Goal: Task Accomplishment & Management: Complete application form

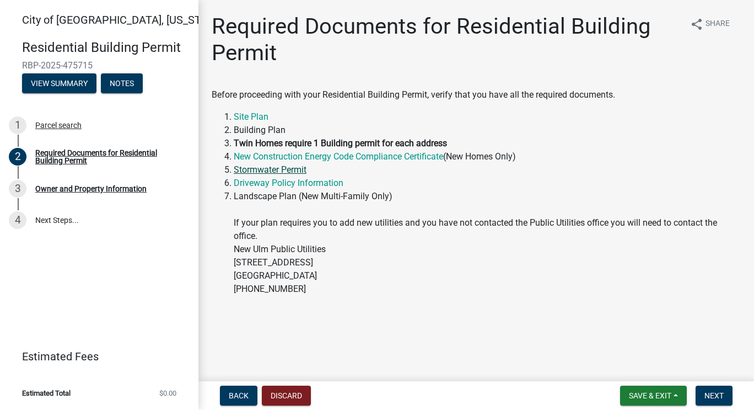
click at [285, 170] on link "Stormwater Permit" at bounding box center [270, 169] width 73 height 10
click at [295, 169] on link "Stormwater Permit" at bounding box center [270, 169] width 73 height 10
click at [717, 393] on span "Next" at bounding box center [713, 395] width 19 height 9
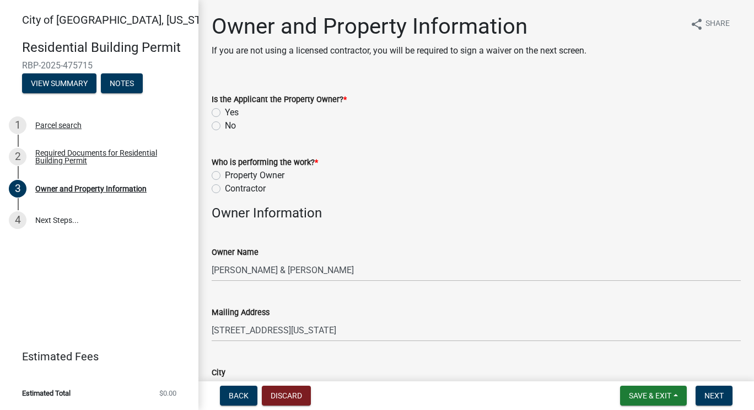
click at [225, 111] on label "Yes" at bounding box center [232, 112] width 14 height 13
click at [225, 111] on input "Yes" at bounding box center [228, 109] width 7 height 7
radio input "true"
click at [225, 173] on label "Property Owner" at bounding box center [255, 175] width 60 height 13
click at [225, 173] on input "Property Owner" at bounding box center [228, 172] width 7 height 7
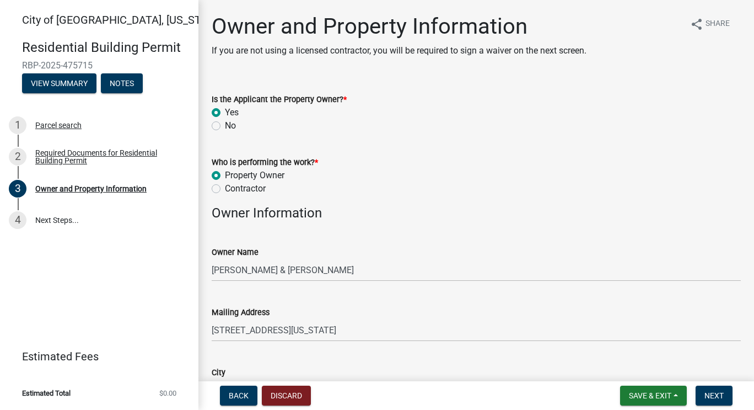
radio input "true"
click at [225, 188] on label "Contractor" at bounding box center [245, 188] width 41 height 13
click at [225, 188] on input "Contractor" at bounding box center [228, 185] width 7 height 7
radio input "true"
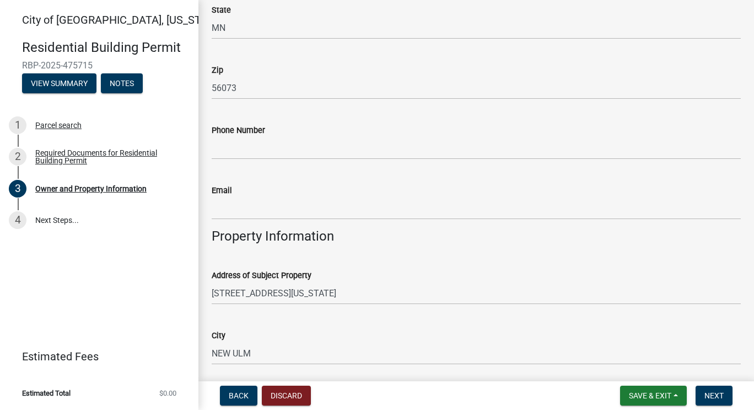
scroll to position [425, 0]
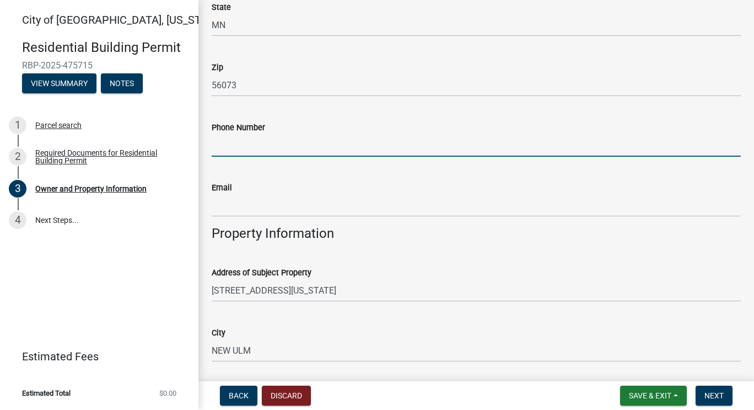
click at [274, 143] on input "Phone Number" at bounding box center [476, 145] width 529 height 23
type input "5077669674"
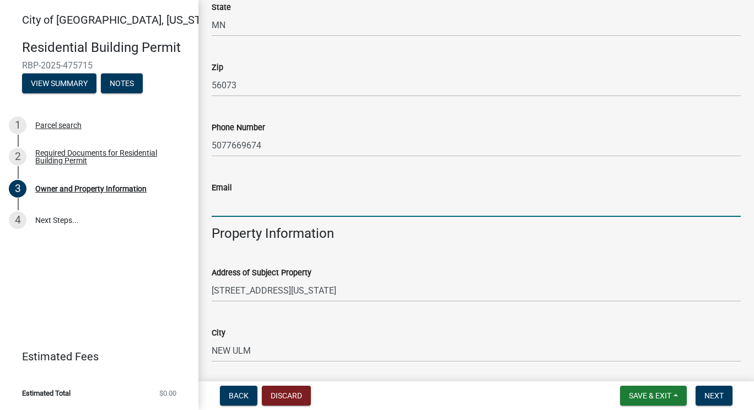
click at [284, 206] on input "Email" at bounding box center [476, 205] width 529 height 23
type input "schaefjm@msn.com"
click at [463, 278] on div "Address of Subject Property" at bounding box center [476, 272] width 529 height 13
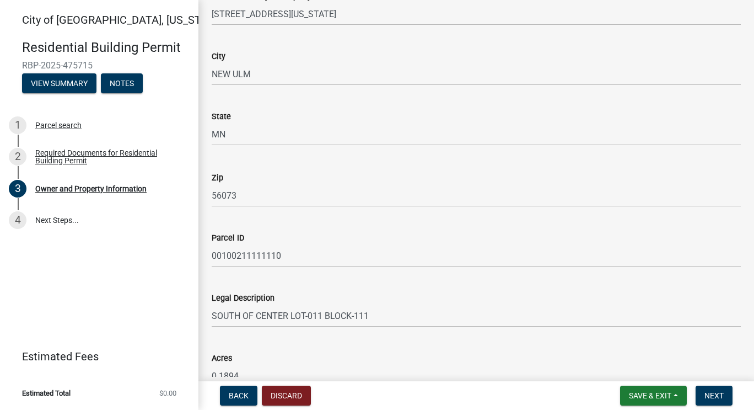
scroll to position [763, 0]
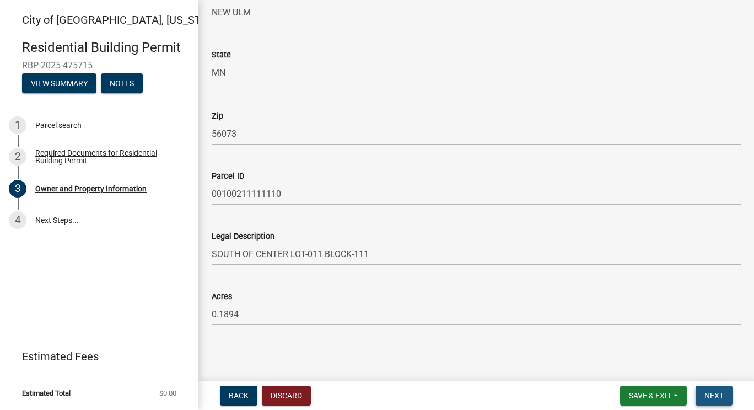
click at [714, 392] on span "Next" at bounding box center [713, 395] width 19 height 9
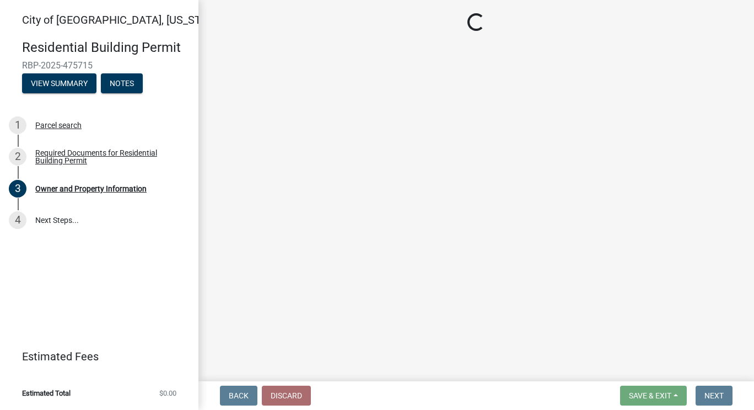
scroll to position [0, 0]
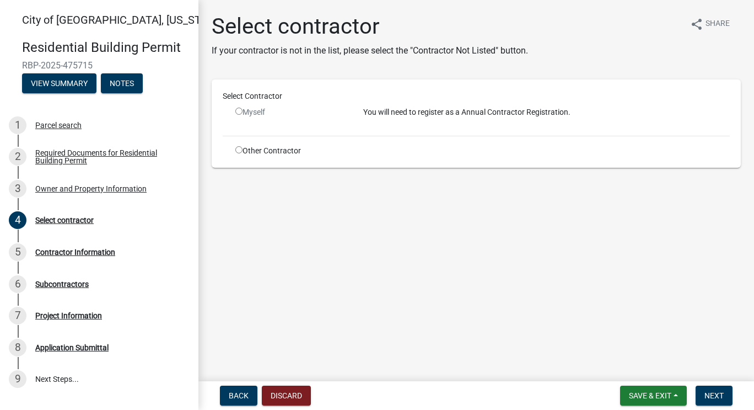
click at [236, 148] on input "radio" at bounding box center [238, 149] width 7 height 7
radio input "true"
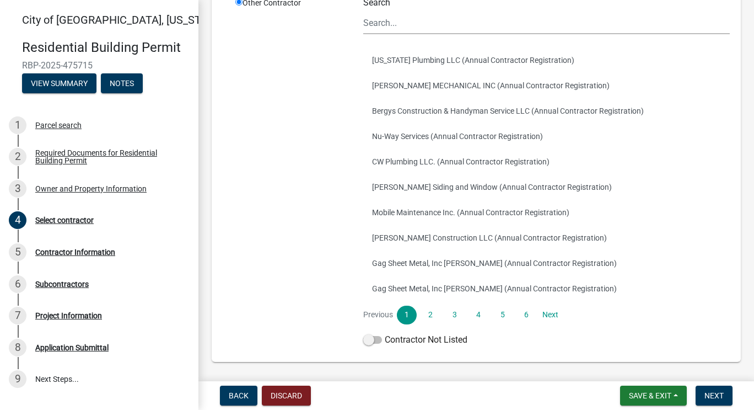
scroll to position [51, 0]
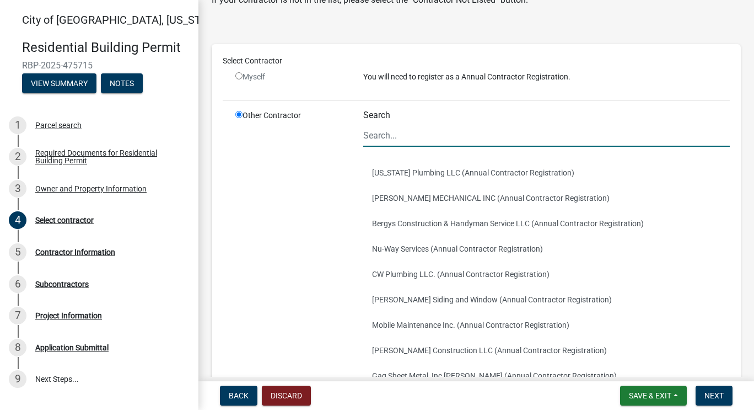
click at [379, 139] on input "Search" at bounding box center [546, 135] width 367 height 23
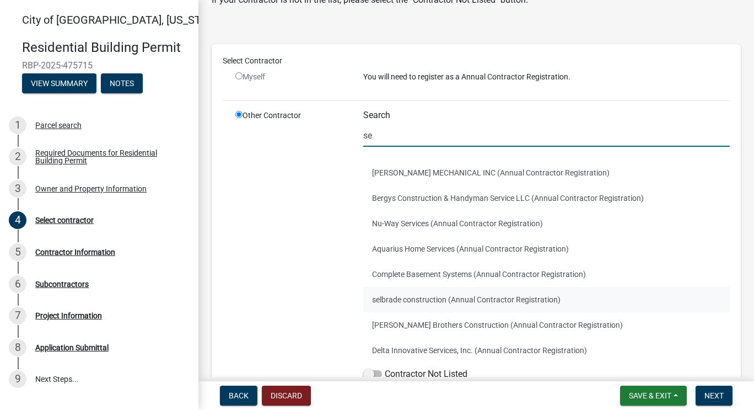
type input "se"
click at [413, 293] on button "selbrade construction (Annual Contractor Registration)" at bounding box center [546, 299] width 367 height 25
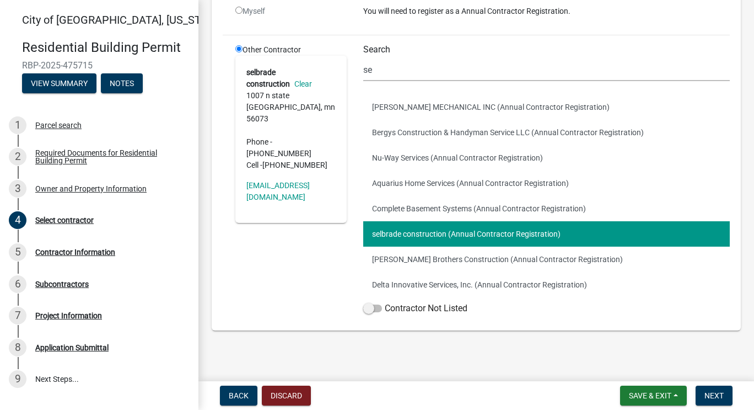
scroll to position [122, 0]
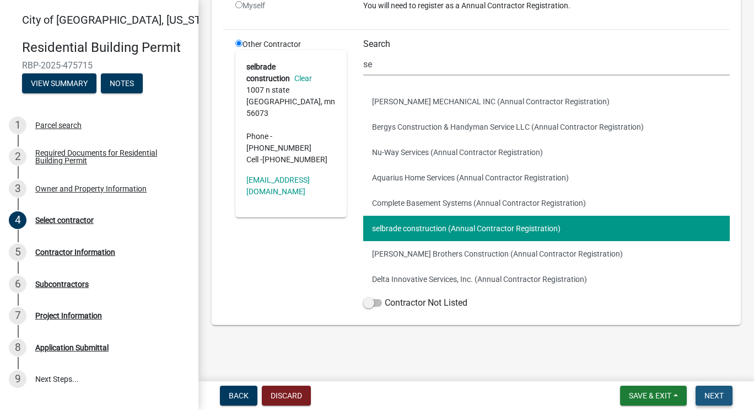
drag, startPoint x: 705, startPoint y: 394, endPoint x: 710, endPoint y: 398, distance: 6.6
click at [710, 398] on span "Next" at bounding box center [713, 395] width 19 height 9
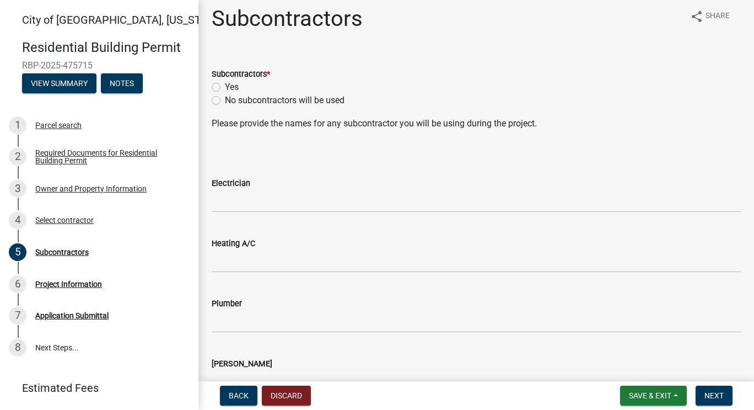
scroll to position [0, 0]
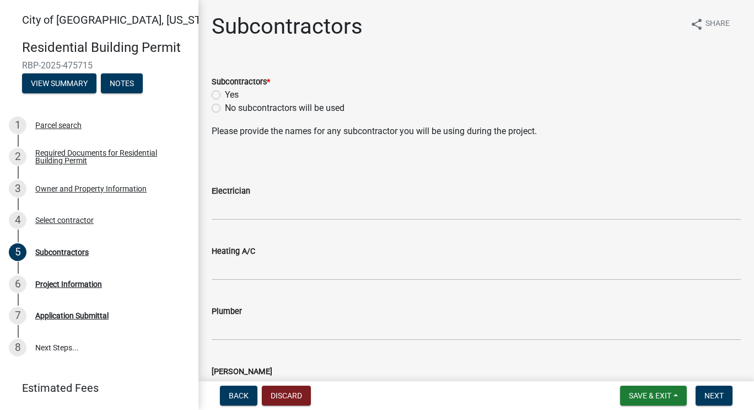
click at [225, 105] on label "No subcontractors will be used" at bounding box center [285, 107] width 120 height 13
click at [225, 105] on input "No subcontractors will be used" at bounding box center [228, 104] width 7 height 7
radio input "true"
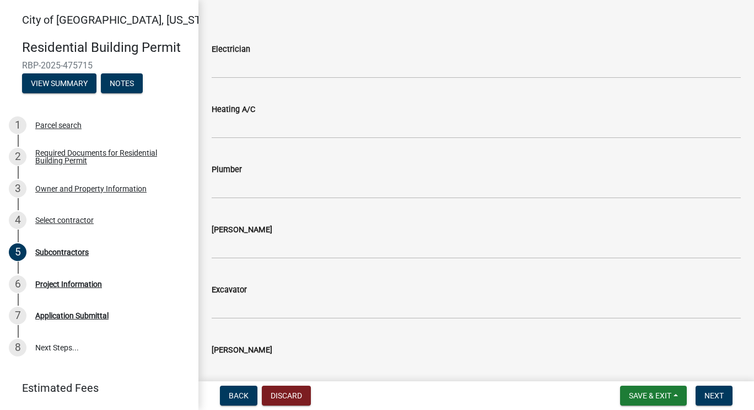
scroll to position [256, 0]
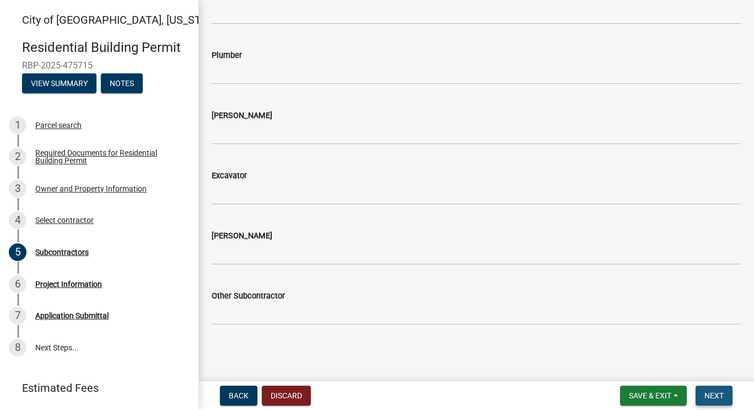
drag, startPoint x: 718, startPoint y: 397, endPoint x: 546, endPoint y: 277, distance: 210.2
click at [546, 277] on wm-app "City of New Ulm, Minnesota Residential Building Permit RBP-2025-475715 View Sum…" at bounding box center [377, 205] width 754 height 410
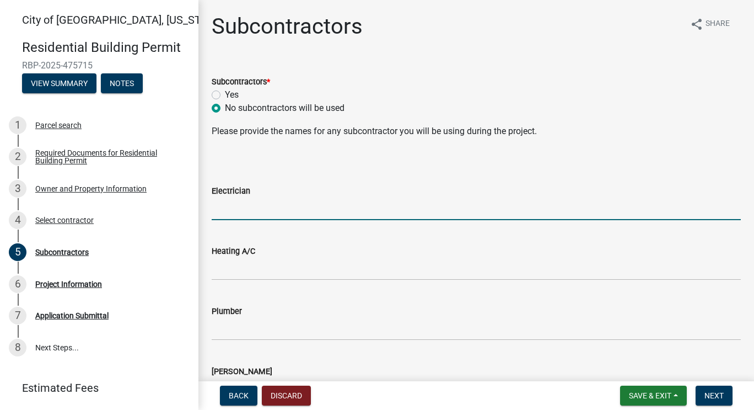
click at [302, 205] on input "Electrician" at bounding box center [476, 208] width 529 height 23
click at [225, 95] on label "Yes" at bounding box center [232, 94] width 14 height 13
click at [225, 95] on input "Yes" at bounding box center [228, 91] width 7 height 7
radio input "true"
click at [235, 206] on input "Electrician" at bounding box center [476, 208] width 529 height 23
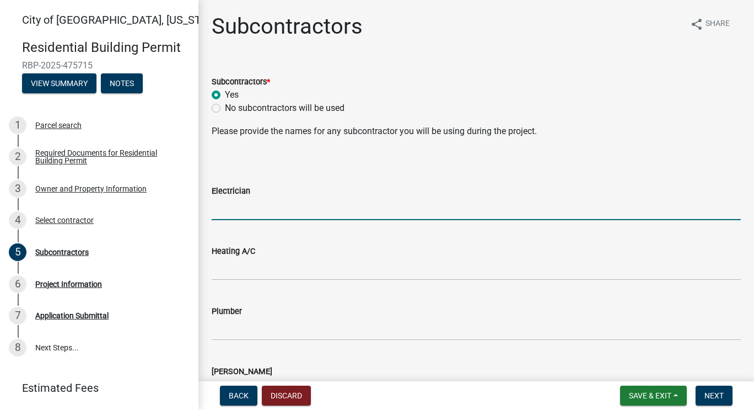
click at [217, 114] on div "No subcontractors will be used" at bounding box center [476, 107] width 529 height 13
click at [225, 110] on label "No subcontractors will be used" at bounding box center [285, 107] width 120 height 13
click at [225, 109] on input "No subcontractors will be used" at bounding box center [228, 104] width 7 height 7
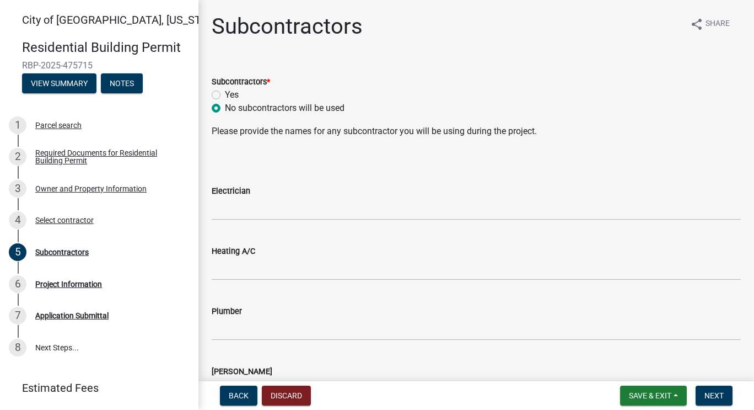
radio input "true"
drag, startPoint x: 709, startPoint y: 391, endPoint x: 643, endPoint y: 365, distance: 71.5
click at [643, 365] on wm-app "City of New Ulm, Minnesota Residential Building Permit RBP-2025-475715 View Sum…" at bounding box center [377, 205] width 754 height 410
click at [678, 396] on button "Save & Exit" at bounding box center [653, 395] width 67 height 20
click at [642, 343] on button "Save" at bounding box center [643, 340] width 88 height 26
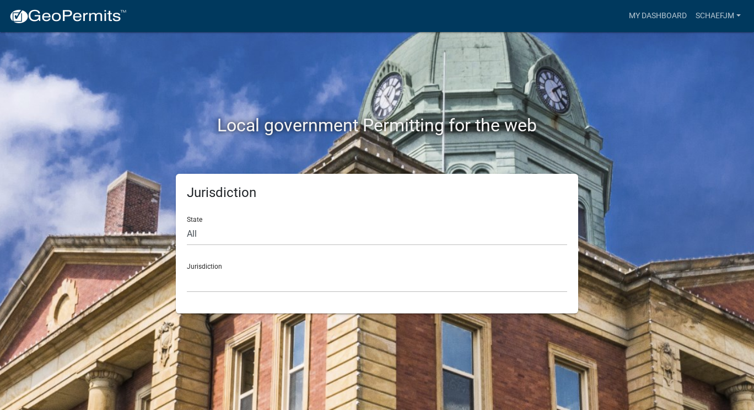
click at [316, 220] on div "State All [US_STATE] [US_STATE] [US_STATE] [US_STATE] [US_STATE] [US_STATE] [US…" at bounding box center [377, 226] width 380 height 38
click at [269, 230] on select "All [US_STATE] [US_STATE] [US_STATE] [US_STATE] [US_STATE] [US_STATE] [US_STATE…" at bounding box center [377, 234] width 380 height 23
select select "[US_STATE]"
click at [187, 223] on select "All [US_STATE] [US_STATE] [US_STATE] [US_STATE] [US_STATE] [US_STATE] [US_STATE…" at bounding box center [377, 234] width 380 height 23
click at [263, 272] on select "[GEOGRAPHIC_DATA], [US_STATE] [GEOGRAPHIC_DATA], [US_STATE] [GEOGRAPHIC_DATA], …" at bounding box center [377, 281] width 380 height 23
